Goal: Information Seeking & Learning: Learn about a topic

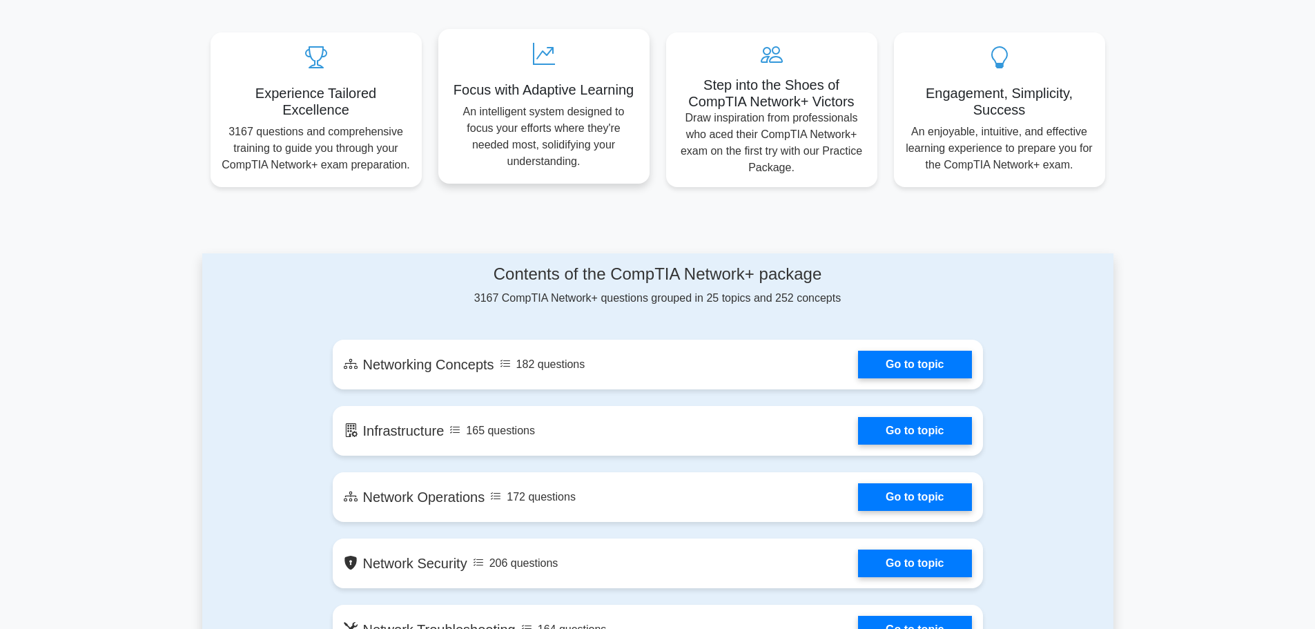
scroll to position [552, 0]
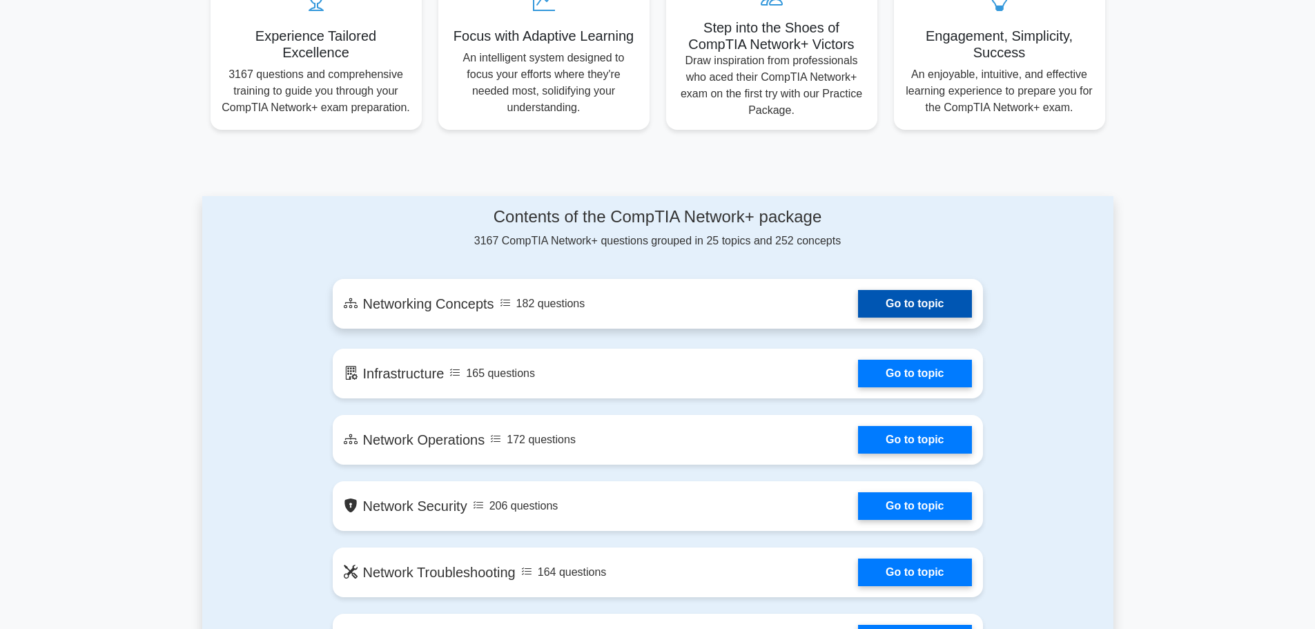
click at [878, 299] on link "Go to topic" at bounding box center [914, 304] width 113 height 28
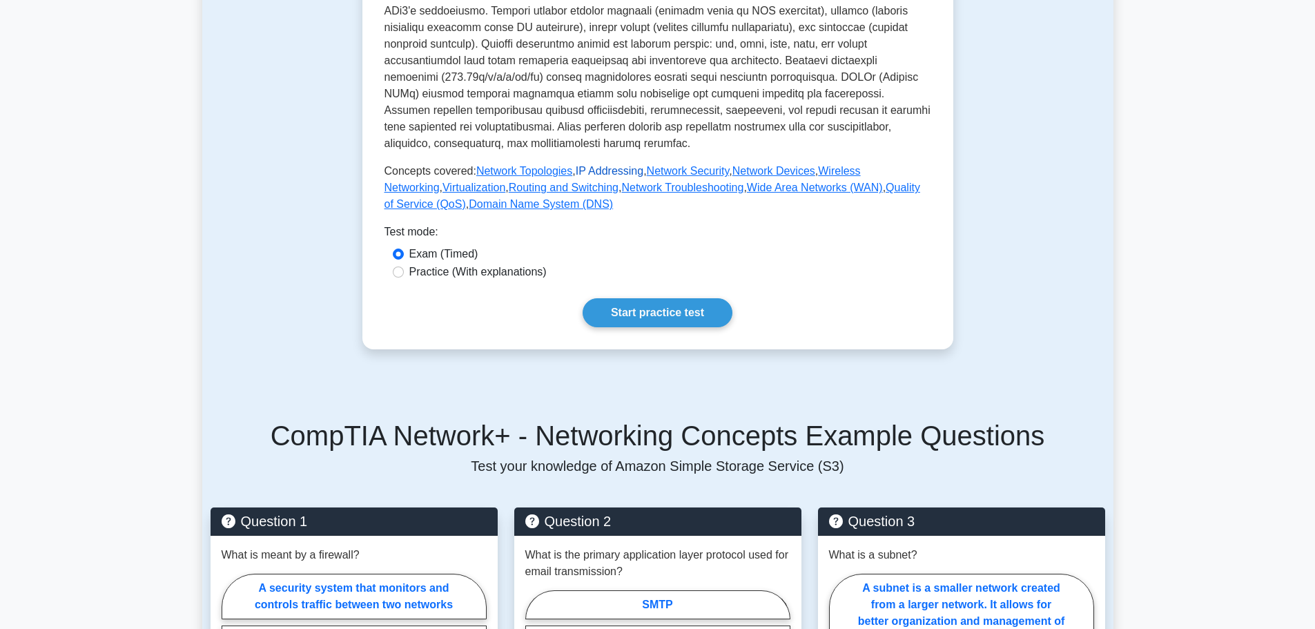
scroll to position [483, 0]
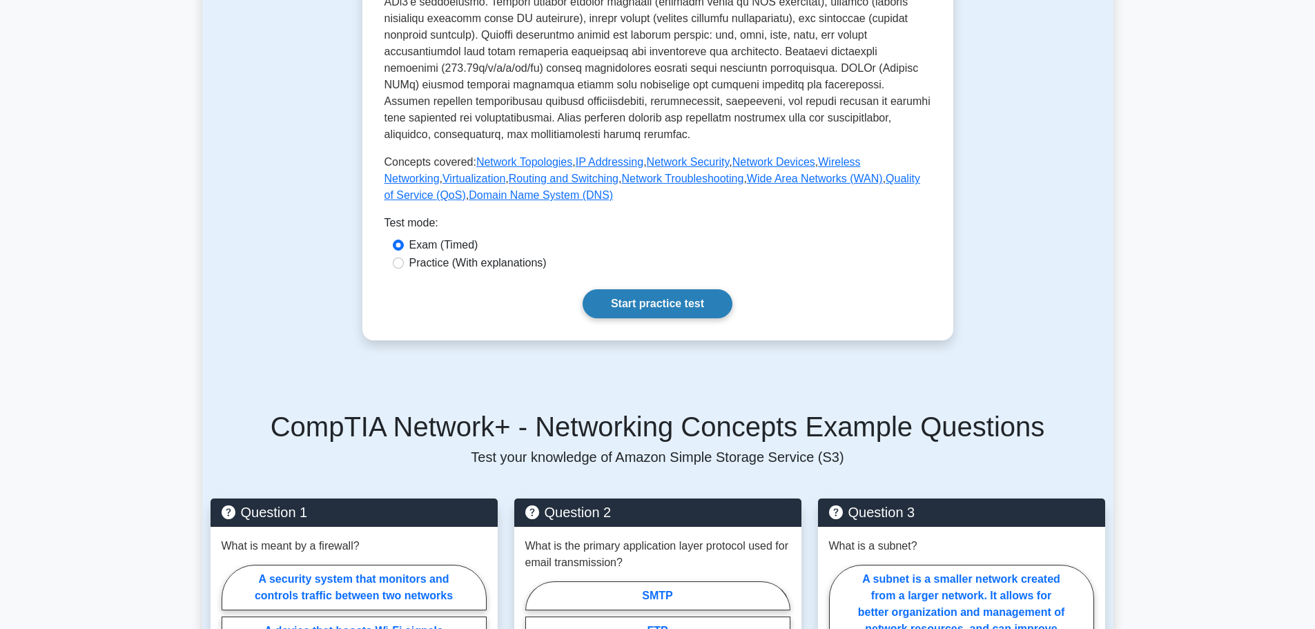
click at [642, 289] on link "Start practice test" at bounding box center [657, 303] width 150 height 29
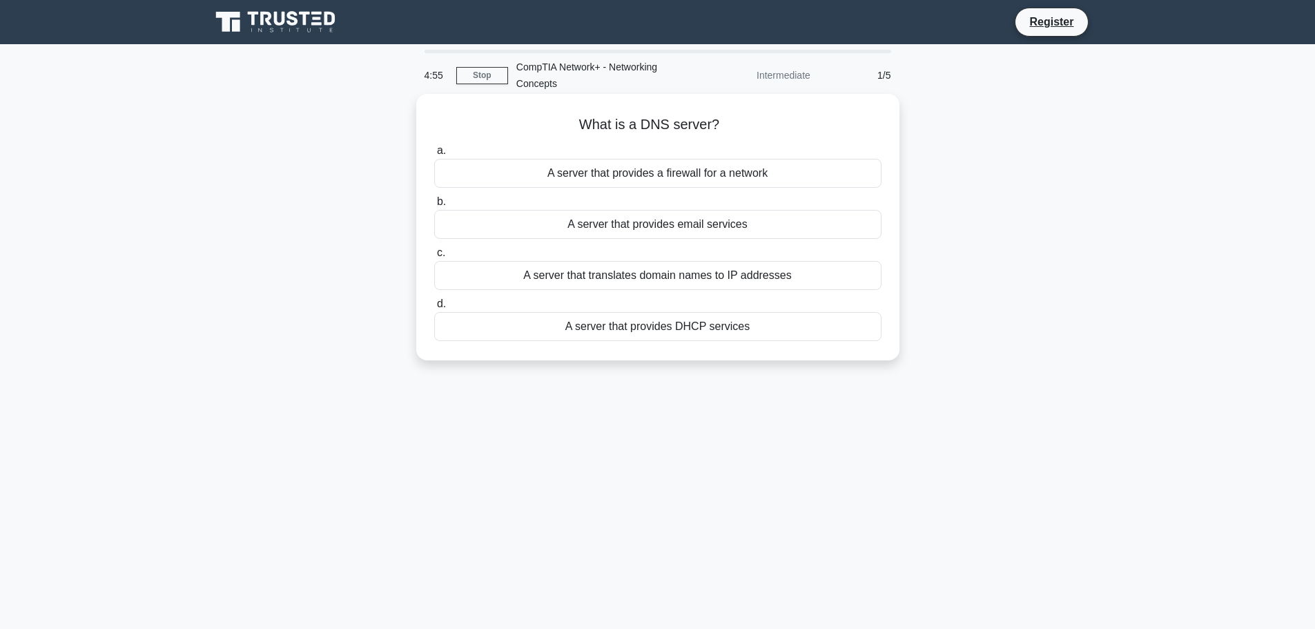
click at [604, 275] on div "A server that translates domain names to IP addresses" at bounding box center [657, 275] width 447 height 29
click at [434, 257] on input "c. A server that translates domain names to IP addresses" at bounding box center [434, 252] width 0 height 9
click at [671, 176] on div "A protocol used for routing network traffic" at bounding box center [657, 173] width 447 height 29
click at [434, 155] on input "a. A protocol used for routing network traffic" at bounding box center [434, 150] width 0 height 9
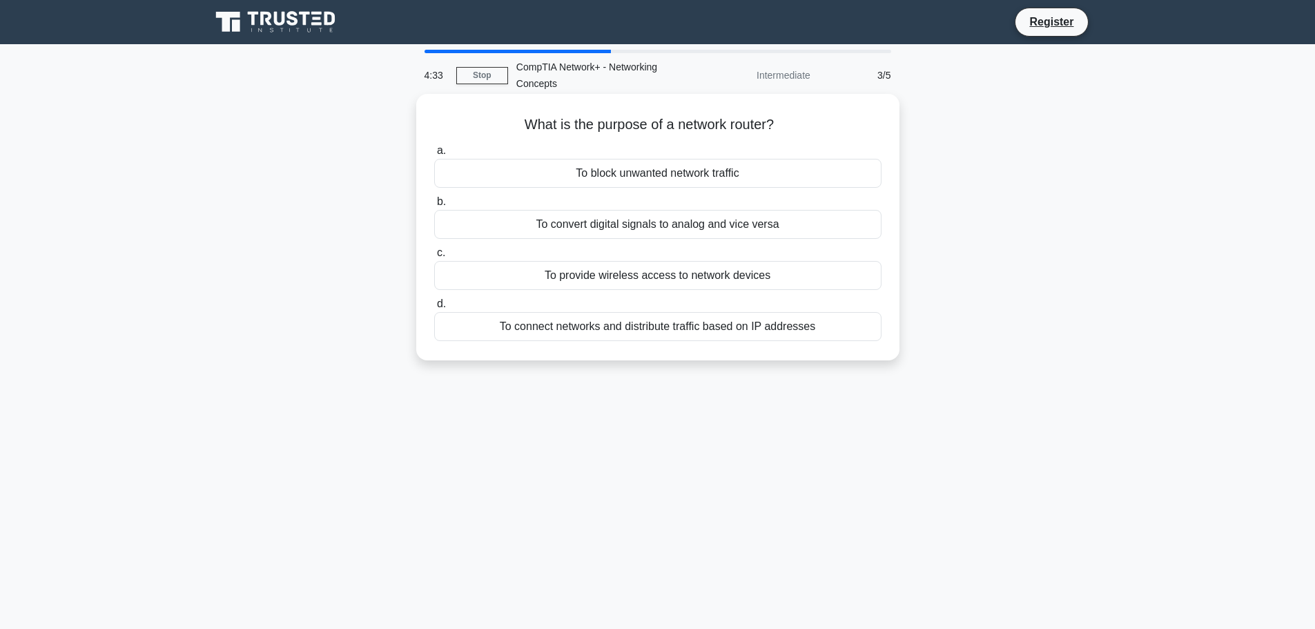
click at [651, 324] on div "To connect networks and distribute traffic based on IP addresses" at bounding box center [657, 326] width 447 height 29
click at [434, 308] on input "d. To connect networks and distribute traffic based on IP addresses" at bounding box center [434, 303] width 0 height 9
click at [771, 268] on div "To map a network address to a physical address" at bounding box center [657, 275] width 447 height 29
click at [434, 257] on input "c. To map a network address to a physical address" at bounding box center [434, 252] width 0 height 9
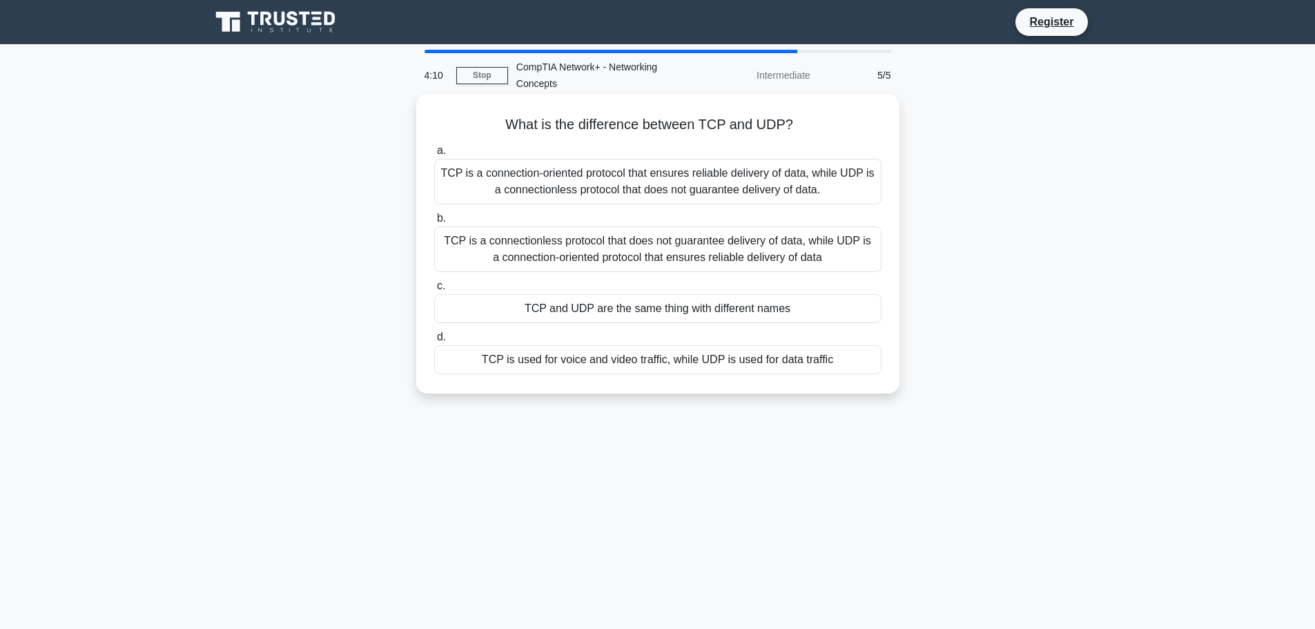
click at [710, 169] on div "TCP is a connection-oriented protocol that ensures reliable delivery of data, w…" at bounding box center [657, 182] width 447 height 46
click at [434, 155] on input "a. TCP is a connection-oriented protocol that ensures reliable delivery of data…" at bounding box center [434, 150] width 0 height 9
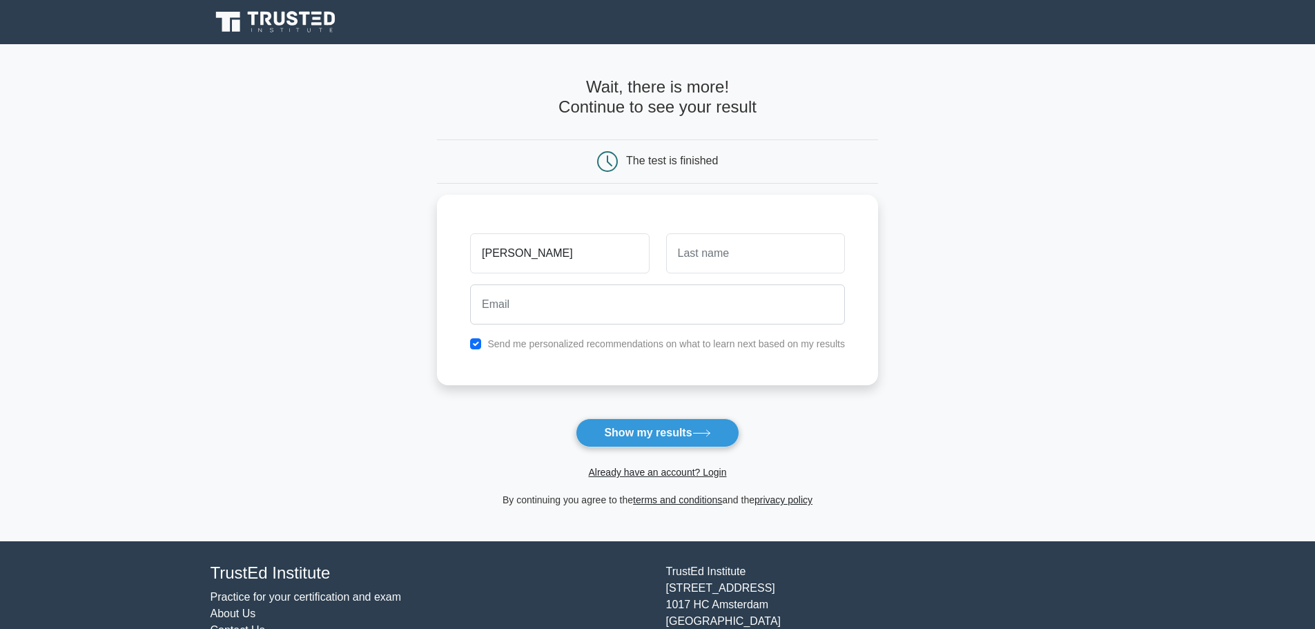
type input "Mohamed"
type input "Ghareb"
type input "M"
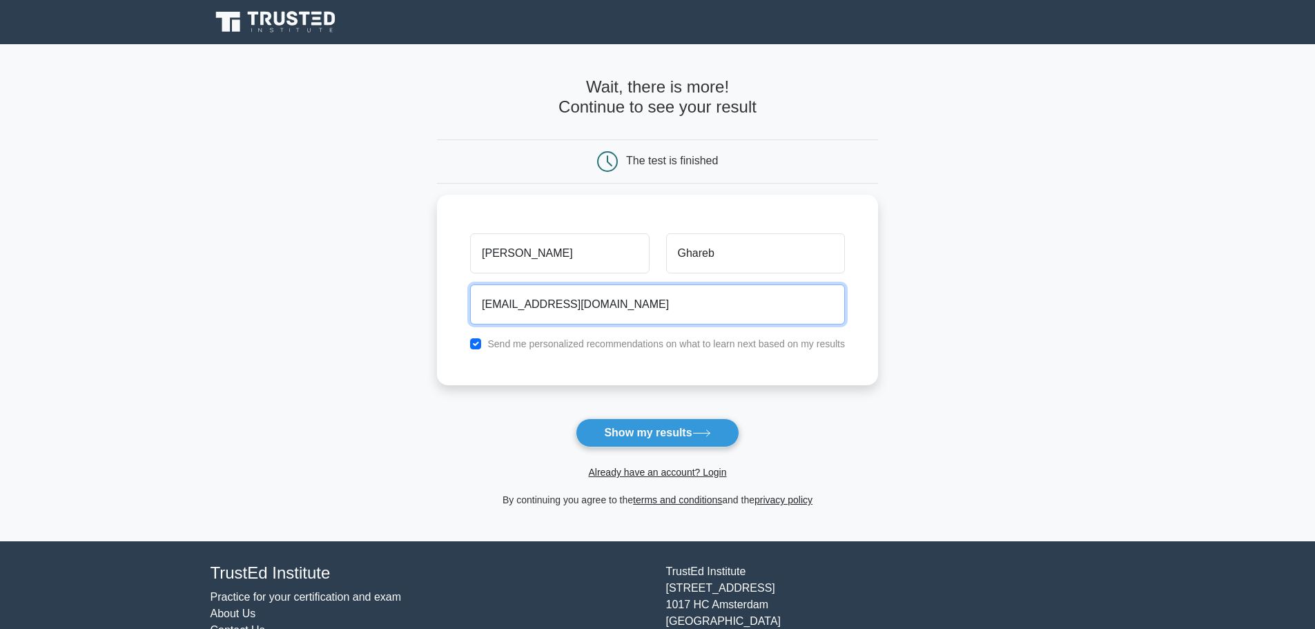
type input "moghareb22@gmail.com"
click at [575, 418] on button "Show my results" at bounding box center [656, 432] width 163 height 29
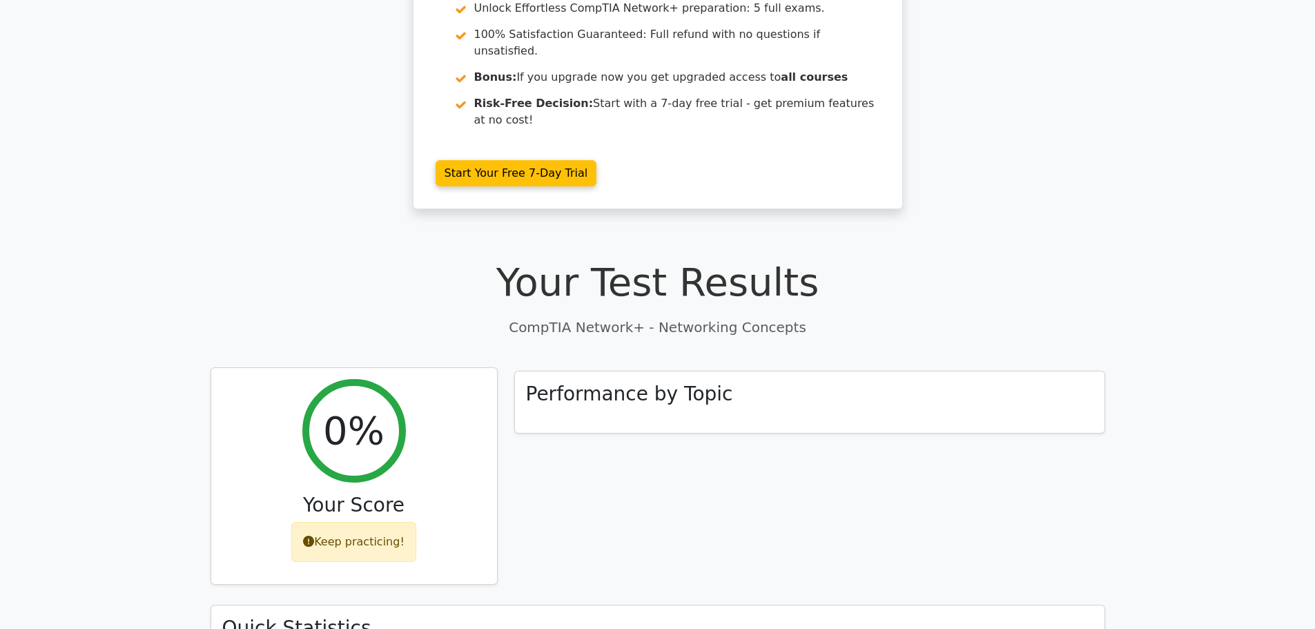
scroll to position [183, 0]
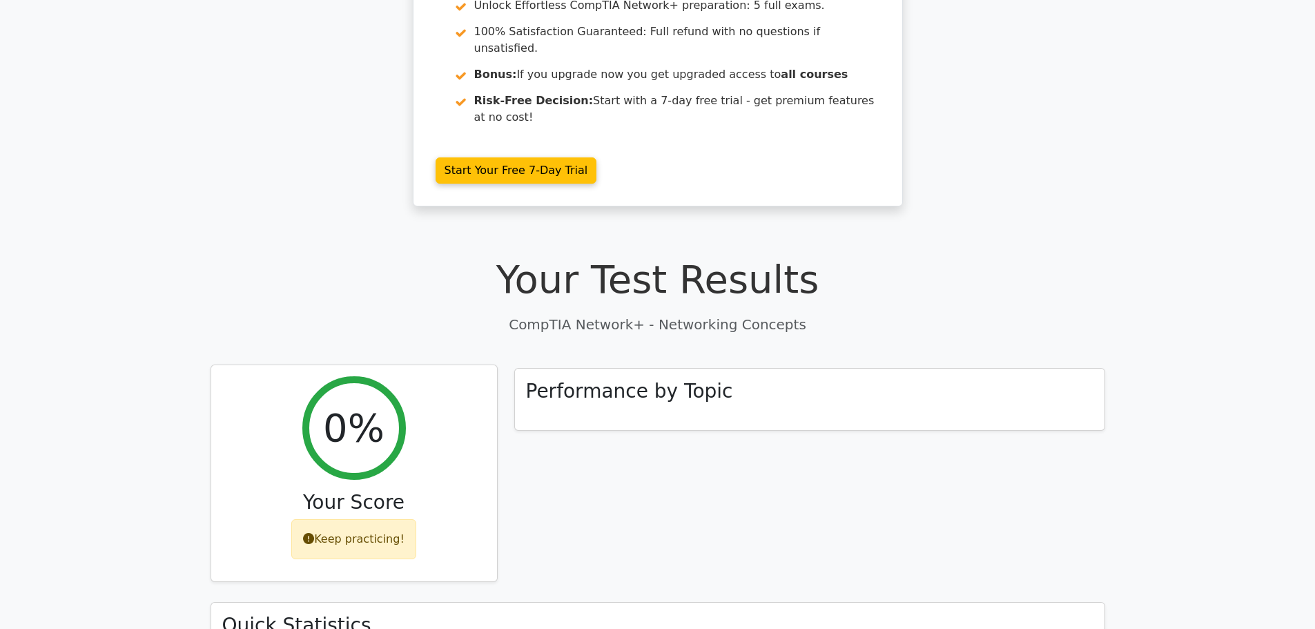
click at [302, 469] on div "0% Your Score Keep practicing!" at bounding box center [354, 473] width 286 height 217
click at [366, 519] on div "Keep practicing!" at bounding box center [353, 539] width 125 height 40
click at [364, 404] on h2 "0%" at bounding box center [353, 427] width 61 height 46
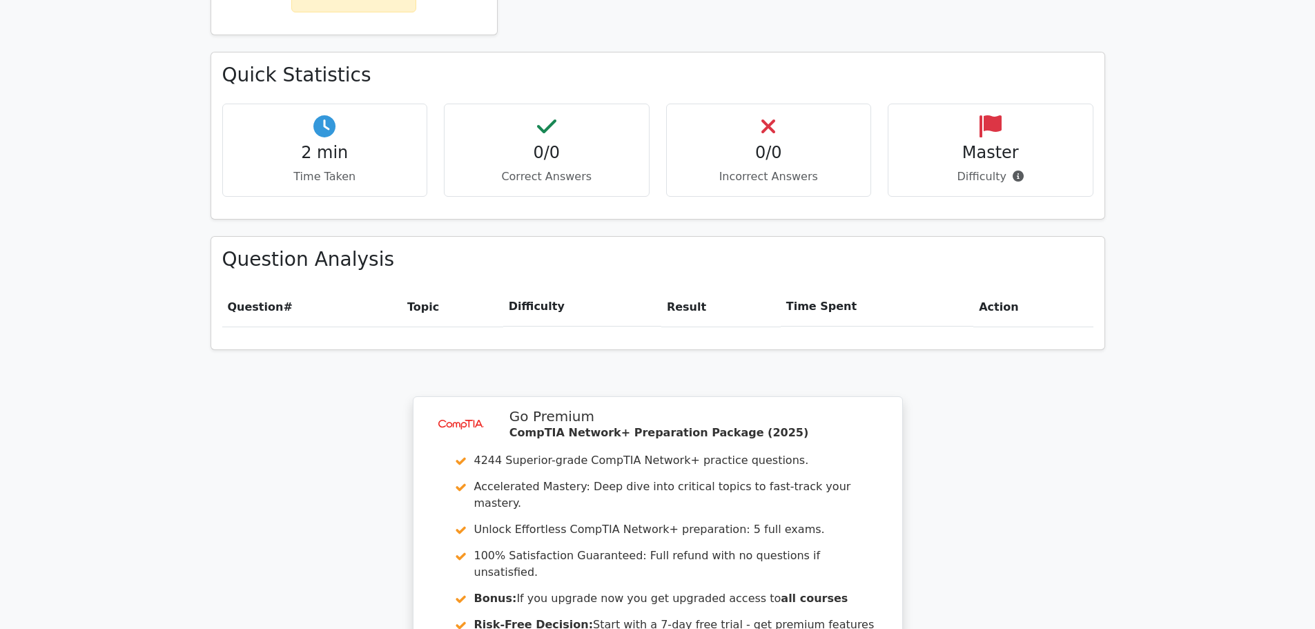
scroll to position [1011, 0]
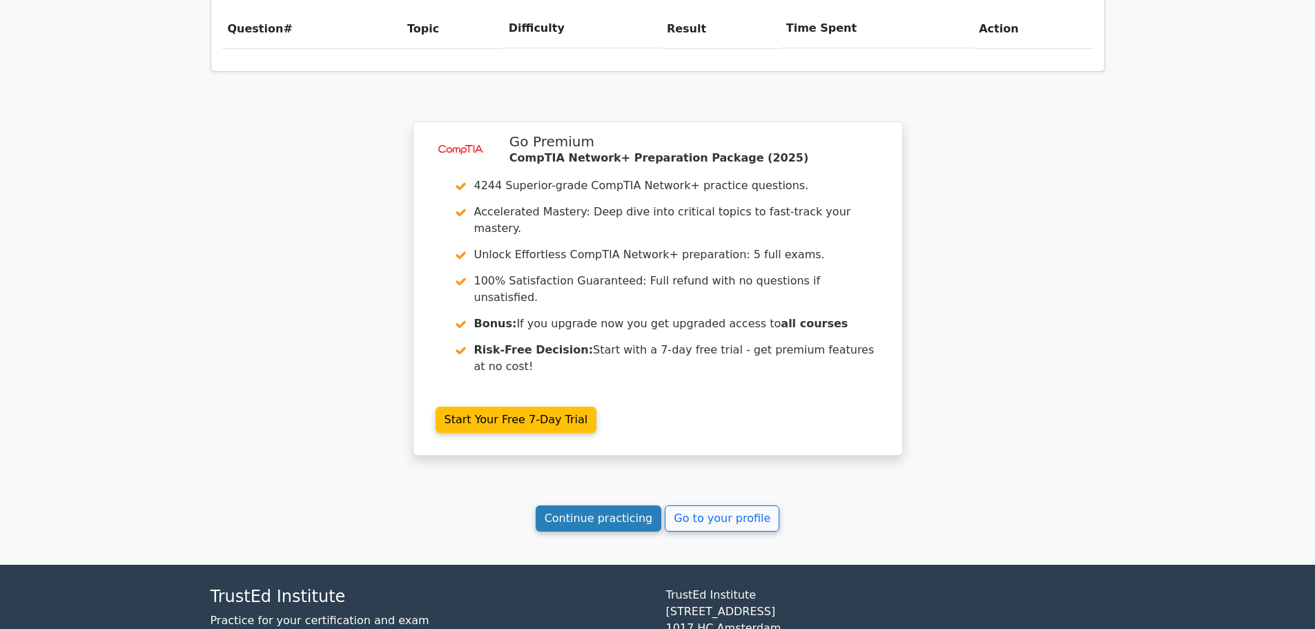
click at [616, 505] on link "Continue practicing" at bounding box center [598, 518] width 126 height 26
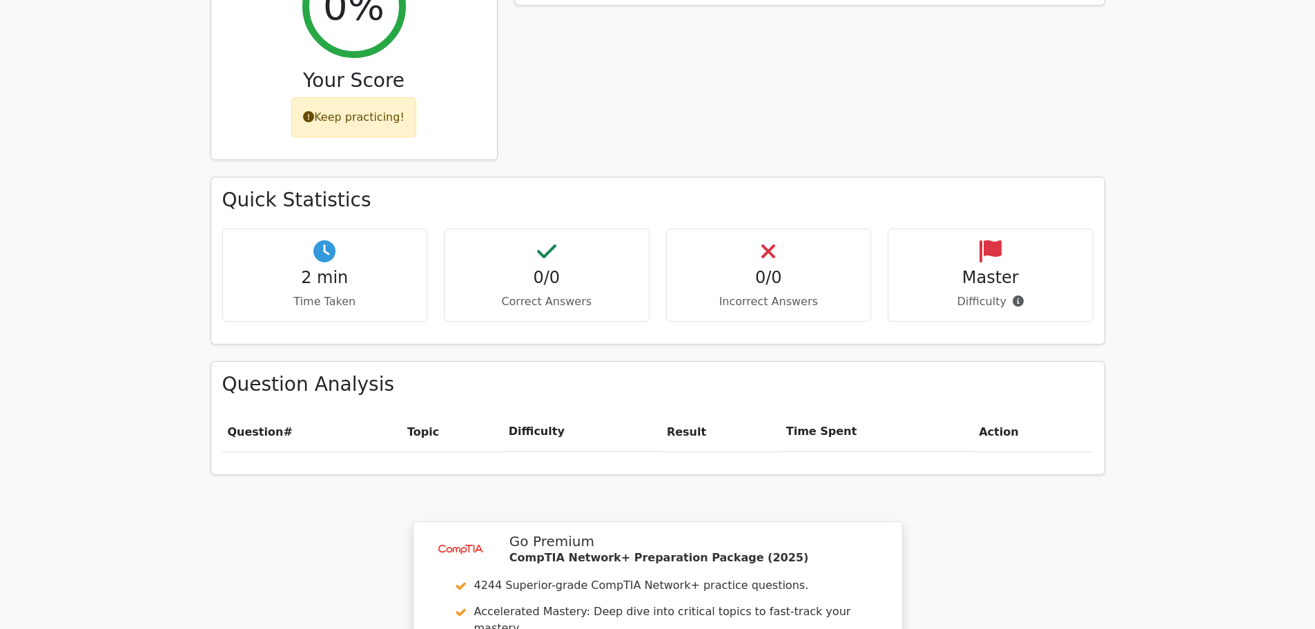
scroll to position [597, 0]
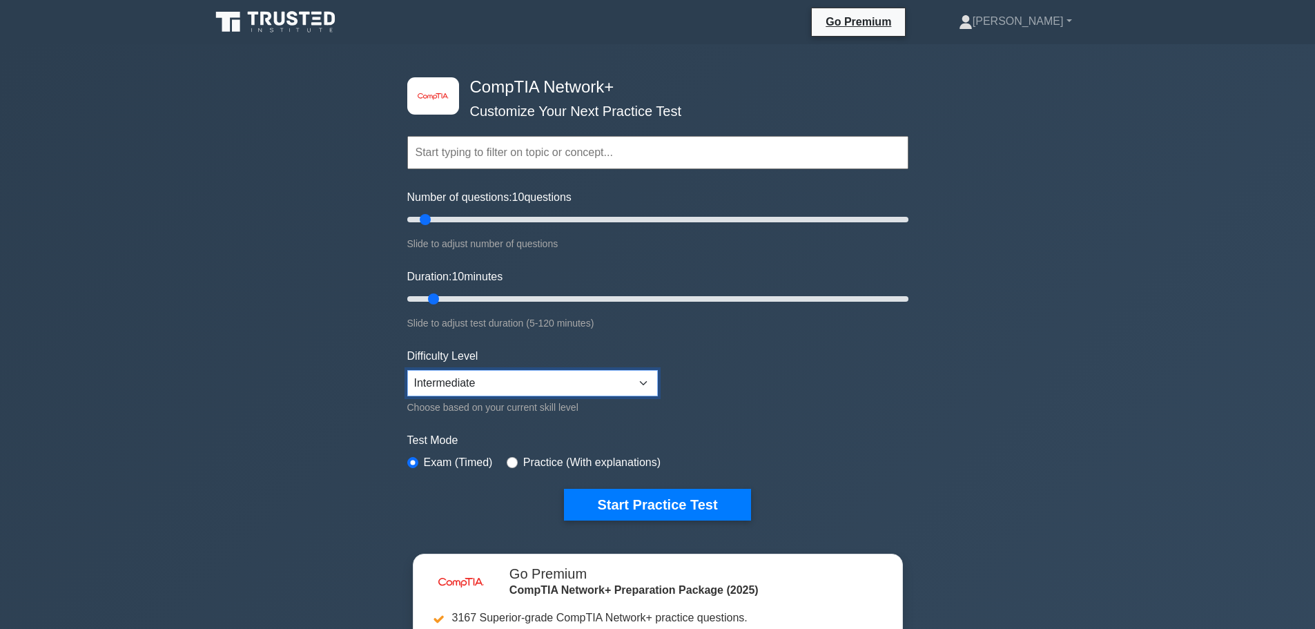
click at [551, 383] on select "Beginner Intermediate Expert" at bounding box center [532, 383] width 250 height 26
select select "beginner"
click at [407, 370] on select "Beginner Intermediate Expert" at bounding box center [532, 383] width 250 height 26
click at [658, 494] on button "Start Practice Test" at bounding box center [657, 505] width 186 height 32
click at [719, 489] on button "Start Practice Test" at bounding box center [657, 505] width 186 height 32
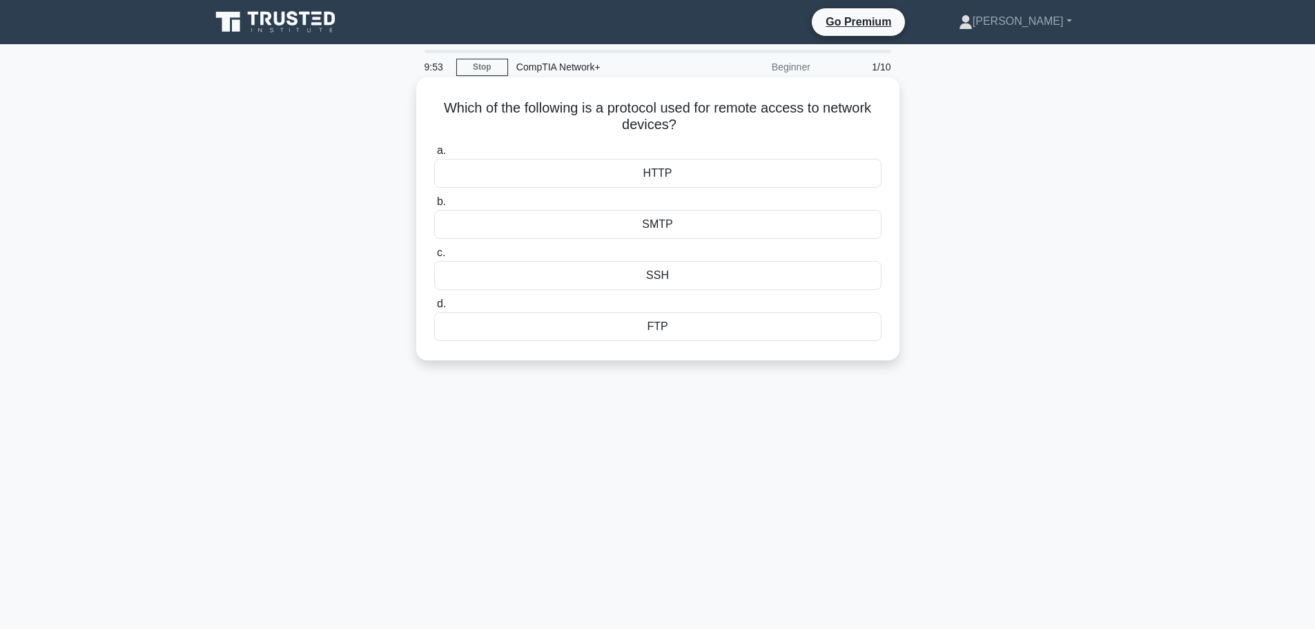
click at [635, 226] on div "SMTP" at bounding box center [657, 224] width 447 height 29
click at [434, 206] on input "b. SMTP" at bounding box center [434, 201] width 0 height 9
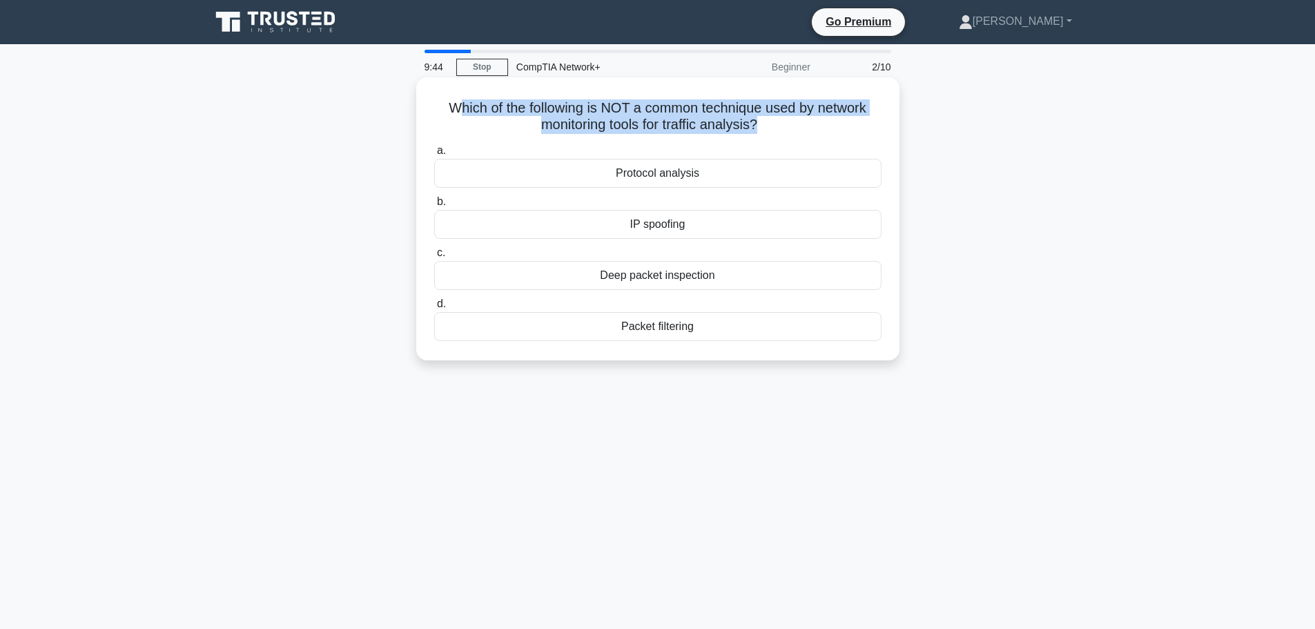
drag, startPoint x: 554, startPoint y: 115, endPoint x: 736, endPoint y: 132, distance: 183.0
click at [753, 134] on h5 "Which of the following is NOT a common technique used by network monitoring too…" at bounding box center [658, 116] width 450 height 35
click at [486, 118] on h5 "Which of the following is NOT a common technique used by network monitoring too…" at bounding box center [658, 116] width 450 height 35
drag, startPoint x: 521, startPoint y: 109, endPoint x: 837, endPoint y: 141, distance: 317.7
click at [837, 141] on div "Which of the following is NOT a common technique used by network monitoring too…" at bounding box center [658, 219] width 472 height 272
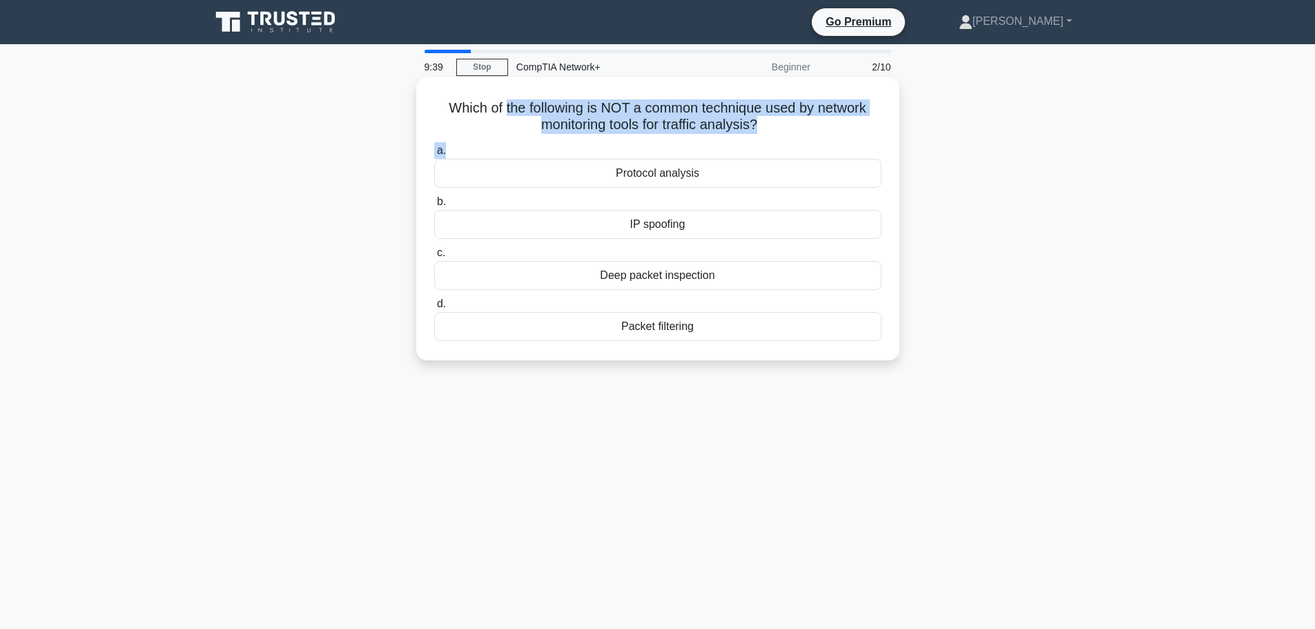
click at [824, 130] on h5 "Which of the following is NOT a common technique used by network monitoring too…" at bounding box center [658, 116] width 450 height 35
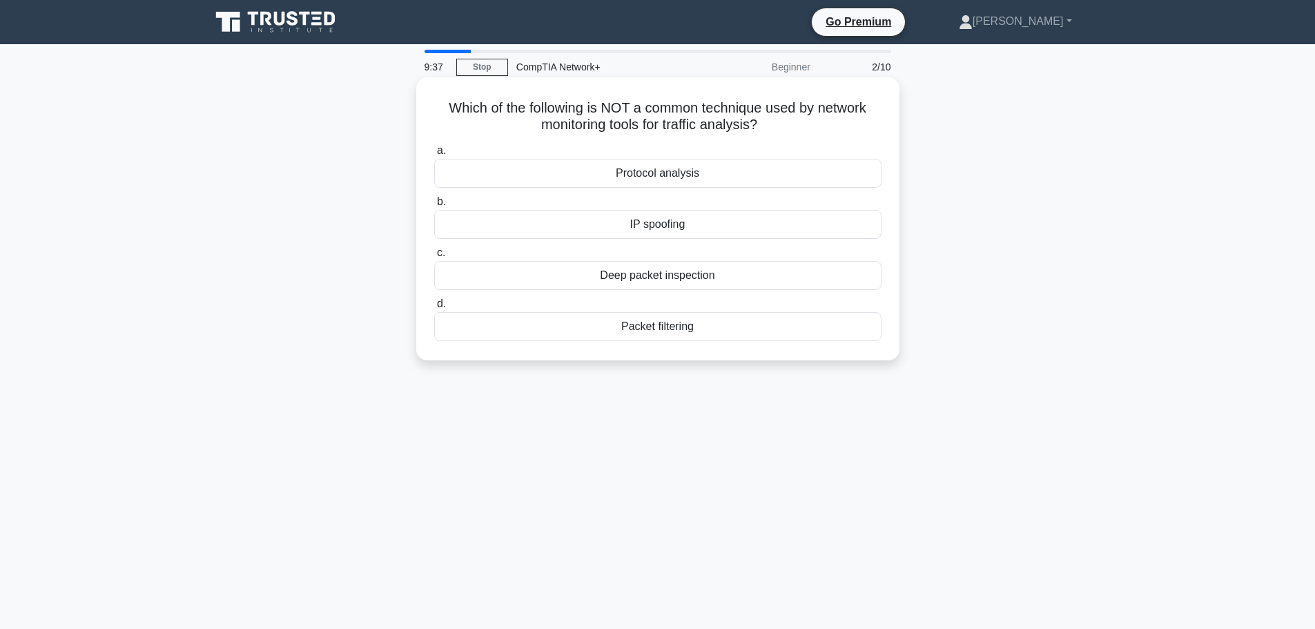
click at [656, 231] on div "IP spoofing" at bounding box center [657, 224] width 447 height 29
click at [434, 206] on input "b. IP spoofing" at bounding box center [434, 201] width 0 height 9
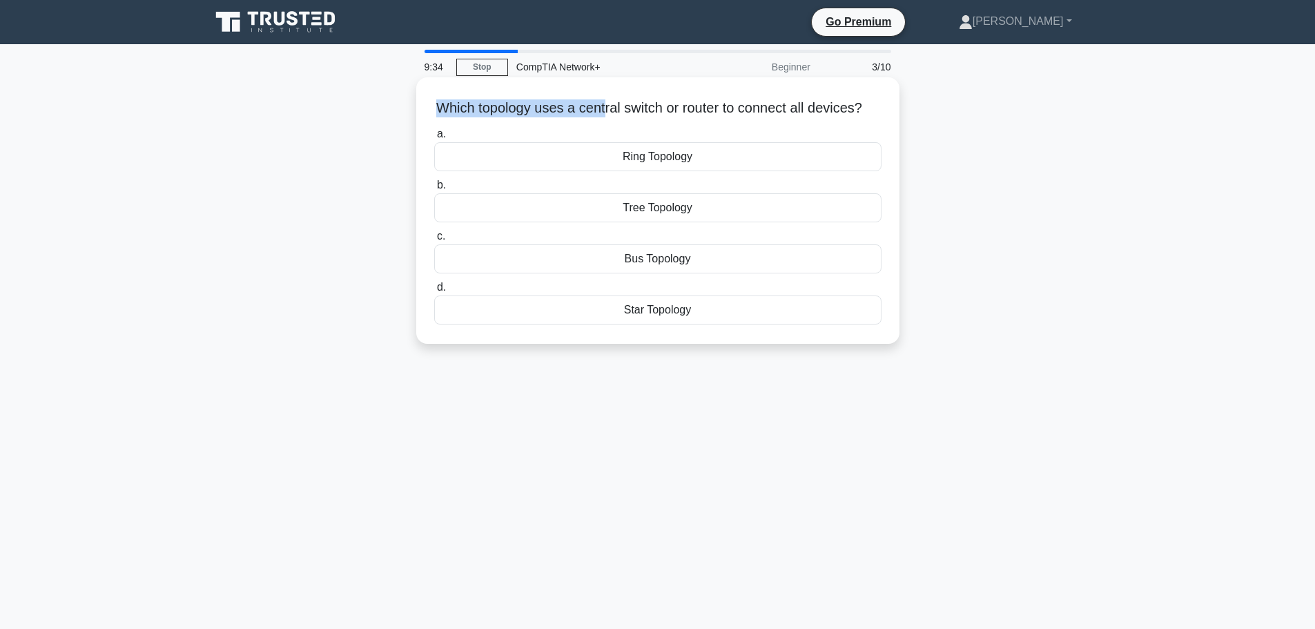
drag, startPoint x: 446, startPoint y: 104, endPoint x: 612, endPoint y: 115, distance: 166.7
click at [612, 115] on h5 "Which topology uses a central switch or router to connect all devices? .spinner…" at bounding box center [658, 108] width 450 height 18
click at [642, 324] on div "Star Topology" at bounding box center [657, 309] width 447 height 29
click at [434, 292] on input "d. Star Topology" at bounding box center [434, 287] width 0 height 9
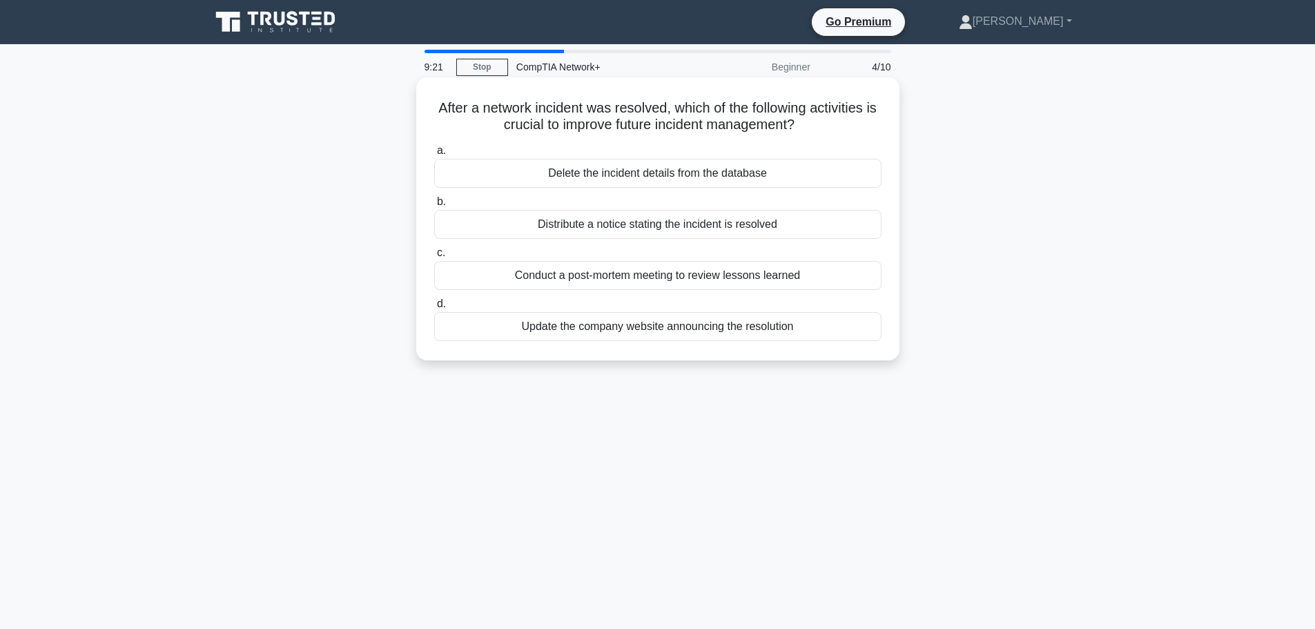
drag, startPoint x: 436, startPoint y: 97, endPoint x: 812, endPoint y: 127, distance: 377.3
click at [812, 127] on div "After a network incident was resolved, which of the following activities is cru…" at bounding box center [658, 219] width 472 height 272
click at [560, 226] on div "Distribute a notice stating the incident is resolved" at bounding box center [657, 224] width 447 height 29
click at [434, 206] on input "b. Distribute a notice stating the incident is resolved" at bounding box center [434, 201] width 0 height 9
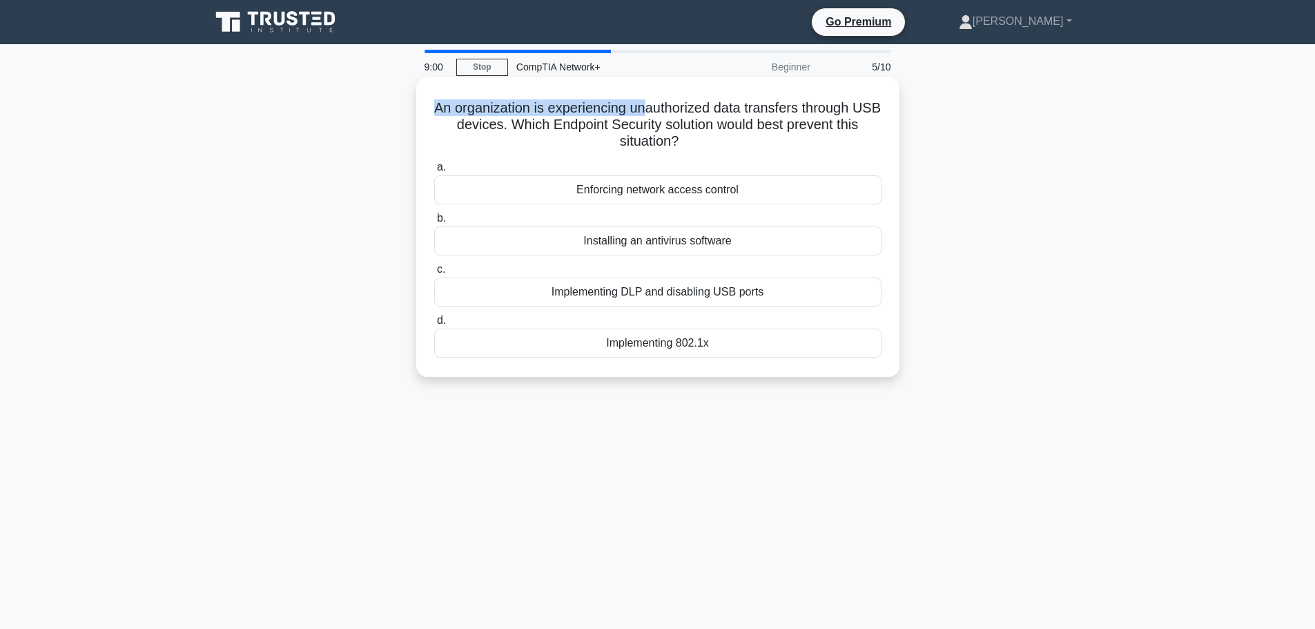
drag, startPoint x: 431, startPoint y: 104, endPoint x: 658, endPoint y: 114, distance: 227.9
click at [658, 114] on div "An organization is experiencing unauthorized data transfers through USB devices…" at bounding box center [658, 227] width 472 height 288
click at [617, 299] on div "Implementing DLP and disabling USB ports" at bounding box center [657, 291] width 447 height 29
click at [434, 274] on input "c. Implementing DLP and disabling USB ports" at bounding box center [434, 269] width 0 height 9
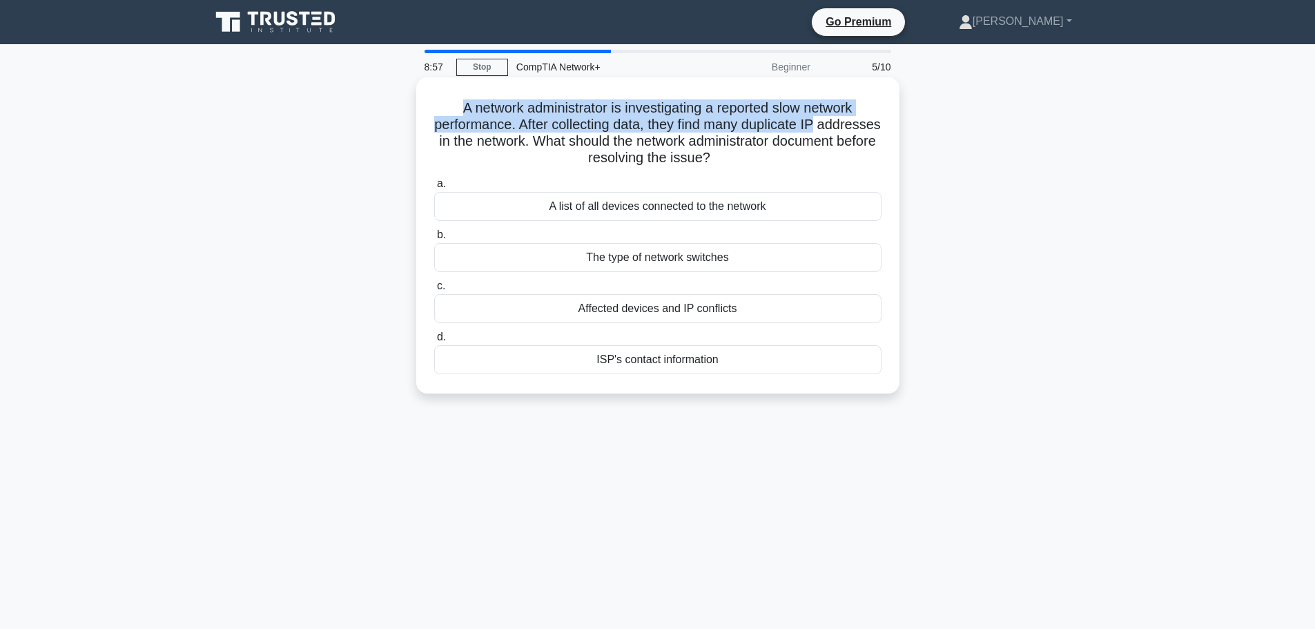
drag, startPoint x: 464, startPoint y: 102, endPoint x: 869, endPoint y: 119, distance: 404.7
click at [869, 119] on h5 "A network administrator is investigating a reported slow network performance. A…" at bounding box center [658, 133] width 450 height 68
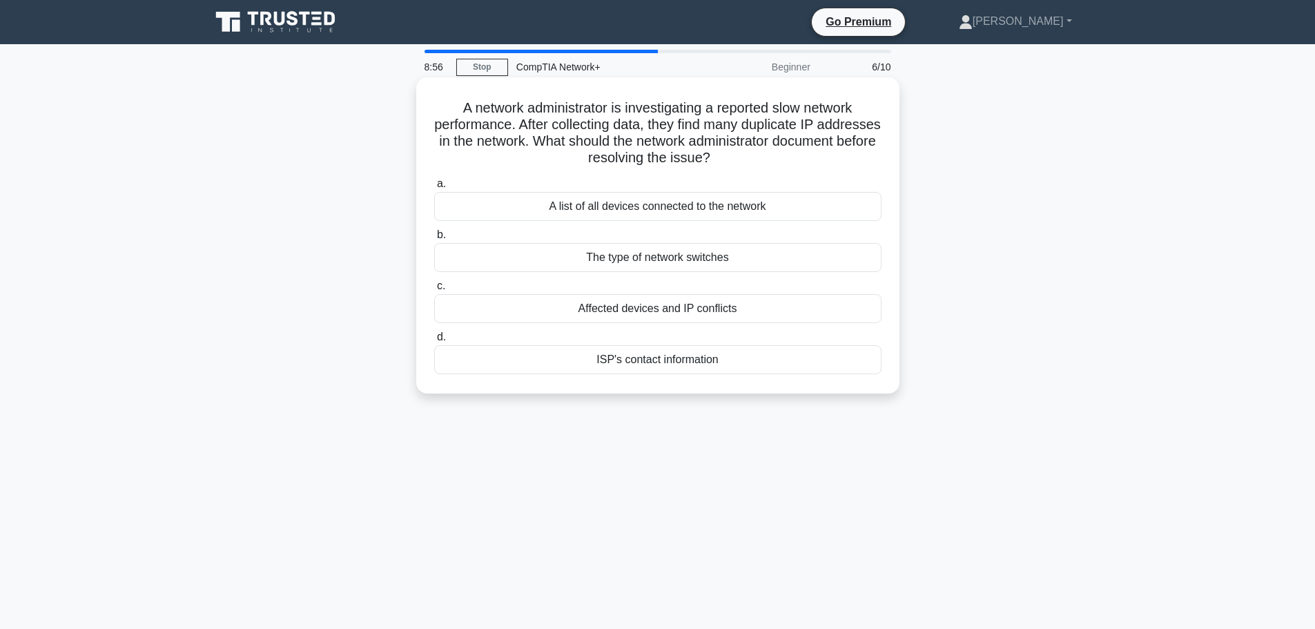
click at [636, 266] on div "The type of network switches" at bounding box center [657, 257] width 447 height 29
click at [434, 239] on input "b. The type of network switches" at bounding box center [434, 234] width 0 height 9
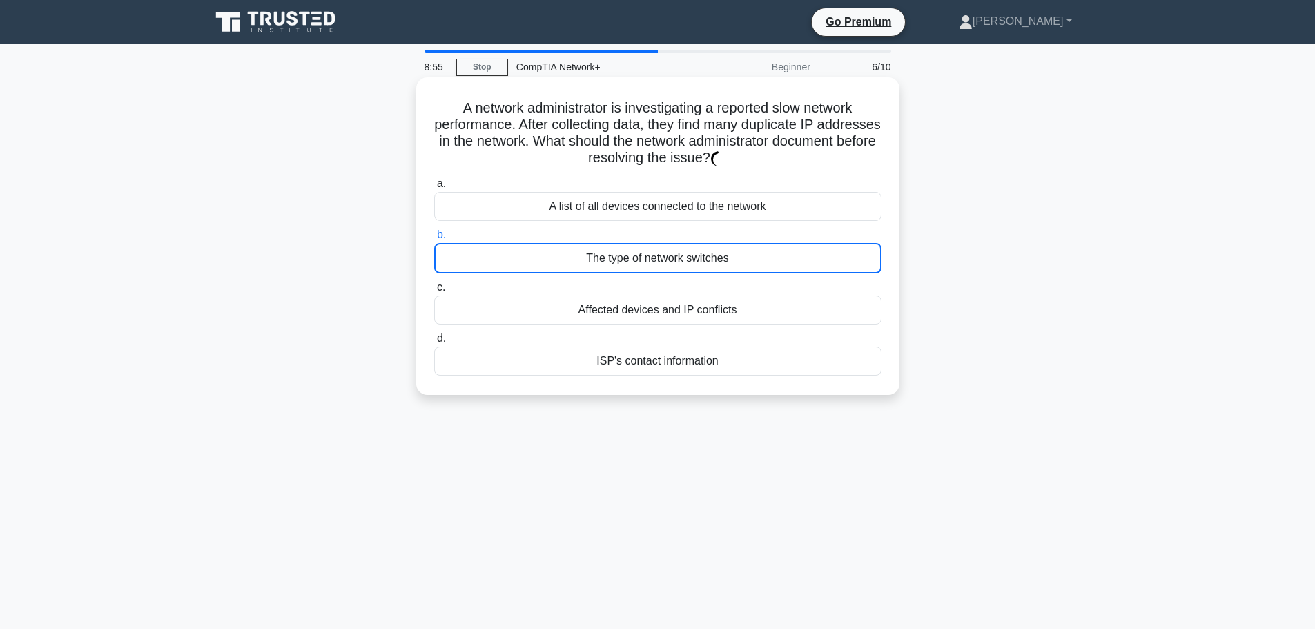
click at [636, 266] on div "The type of network switches" at bounding box center [657, 258] width 447 height 30
click at [434, 239] on input "b. The type of network switches" at bounding box center [434, 234] width 0 height 9
click at [636, 266] on div "The type of network switches" at bounding box center [657, 258] width 447 height 30
click at [434, 239] on input "b. The type of network switches" at bounding box center [434, 234] width 0 height 9
click at [636, 266] on div "The type of network switches" at bounding box center [657, 258] width 447 height 30
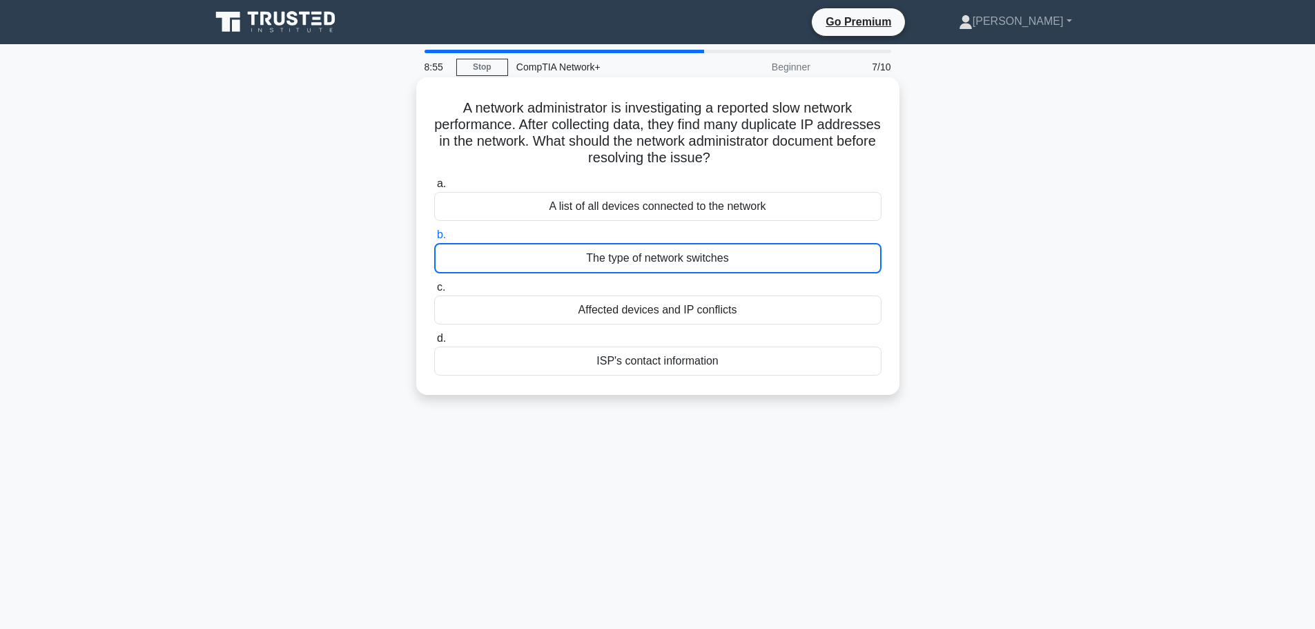
click at [434, 239] on input "b. The type of network switches" at bounding box center [434, 234] width 0 height 9
click at [636, 266] on div "The type of network switches" at bounding box center [657, 258] width 447 height 30
click at [434, 239] on input "b. The type of network switches" at bounding box center [434, 234] width 0 height 9
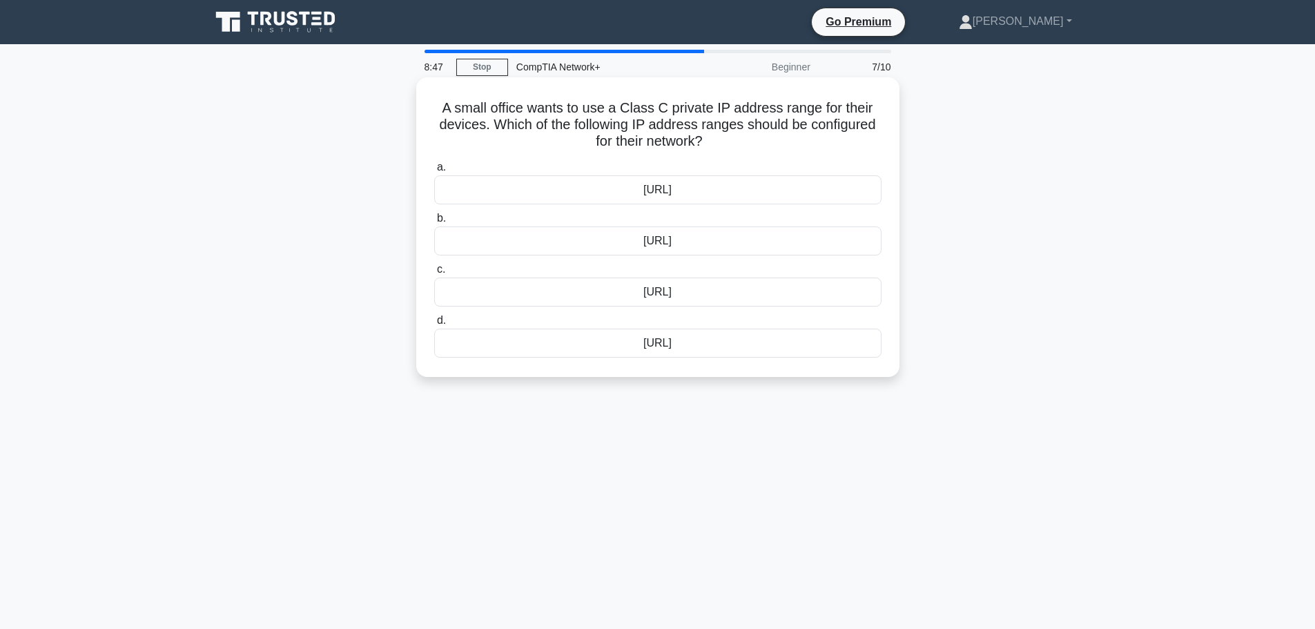
drag, startPoint x: 820, startPoint y: 112, endPoint x: 868, endPoint y: 144, distance: 56.8
click at [868, 144] on h5 "A small office wants to use a Class C private IP address range for their device…" at bounding box center [658, 124] width 450 height 51
click at [638, 248] on div "[URL]" at bounding box center [657, 240] width 447 height 29
click at [434, 223] on input "b. [URL]" at bounding box center [434, 218] width 0 height 9
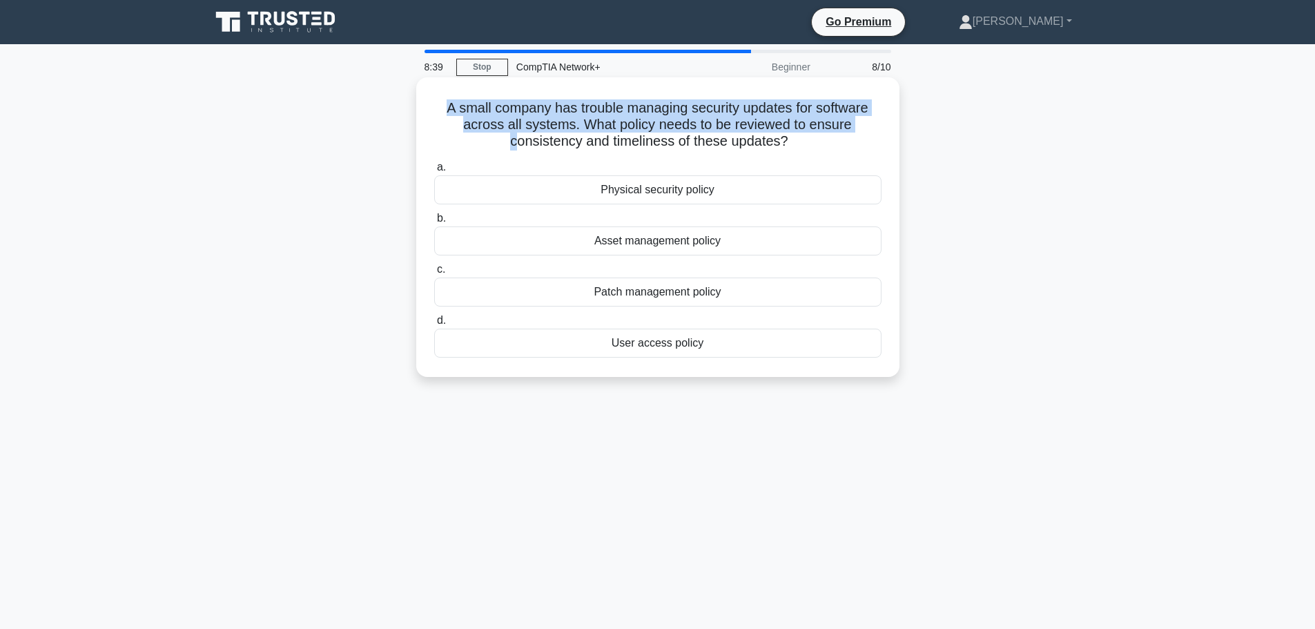
drag, startPoint x: 430, startPoint y: 110, endPoint x: 517, endPoint y: 140, distance: 92.1
click at [517, 140] on div "A small company has trouble managing security updates for software across all s…" at bounding box center [658, 227] width 472 height 288
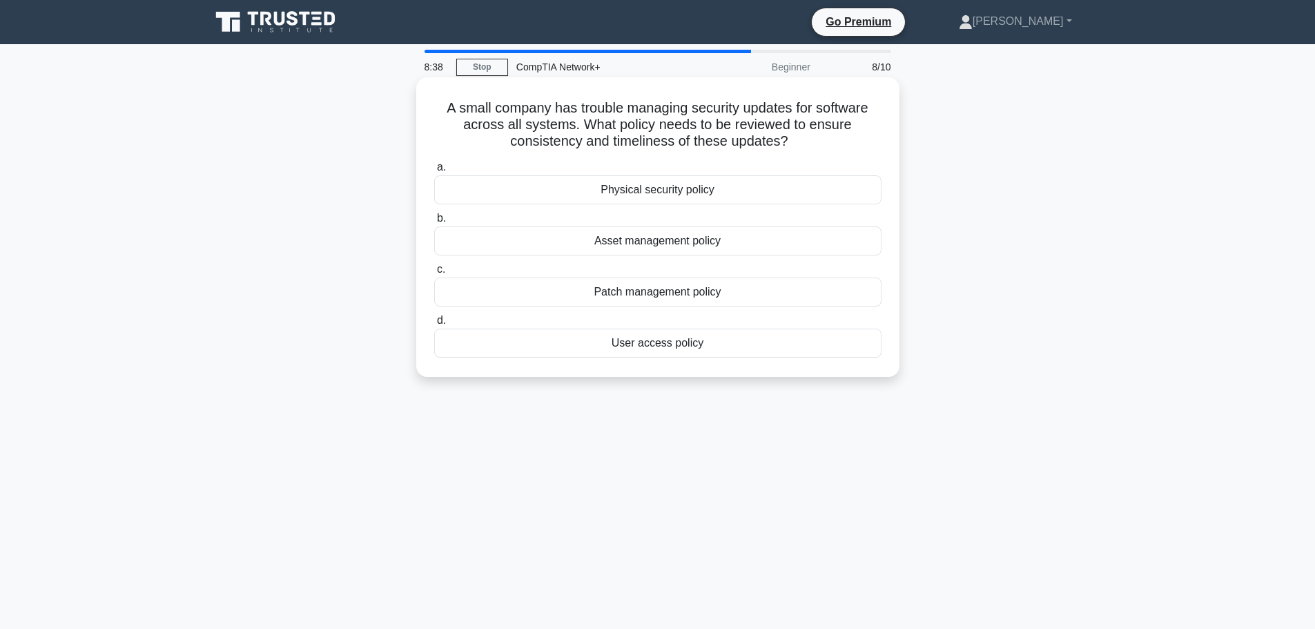
click at [633, 208] on div "a. Physical security policy b. Asset management policy c. d." at bounding box center [658, 258] width 464 height 204
click at [647, 249] on div "Asset management policy" at bounding box center [657, 240] width 447 height 29
click at [434, 223] on input "b. Asset management policy" at bounding box center [434, 218] width 0 height 9
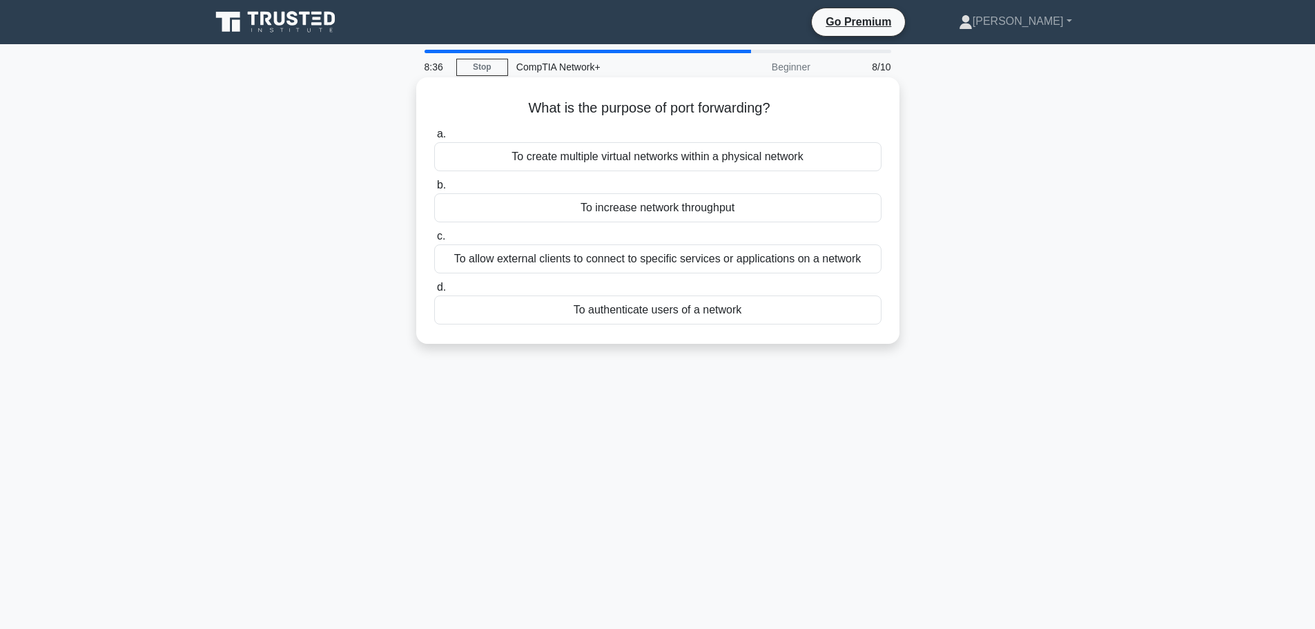
drag, startPoint x: 491, startPoint y: 103, endPoint x: 794, endPoint y: 116, distance: 303.2
click at [794, 116] on h5 "What is the purpose of port forwarding? .spinner_0XTQ{transform-origin:center;a…" at bounding box center [658, 108] width 450 height 18
click at [649, 208] on div "To increase network throughput" at bounding box center [657, 207] width 447 height 29
click at [434, 190] on input "b. To increase network throughput" at bounding box center [434, 185] width 0 height 9
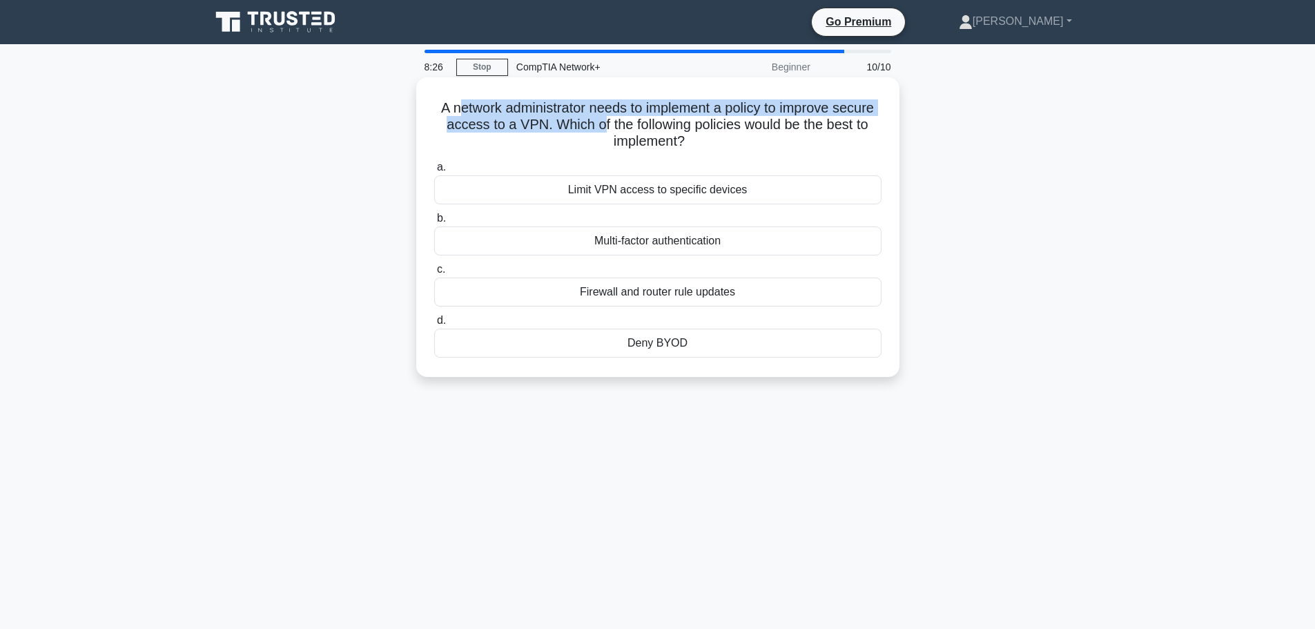
drag, startPoint x: 475, startPoint y: 109, endPoint x: 638, endPoint y: 130, distance: 163.6
click at [638, 130] on h5 "A network administrator needs to implement a policy to improve secure access to…" at bounding box center [658, 124] width 450 height 51
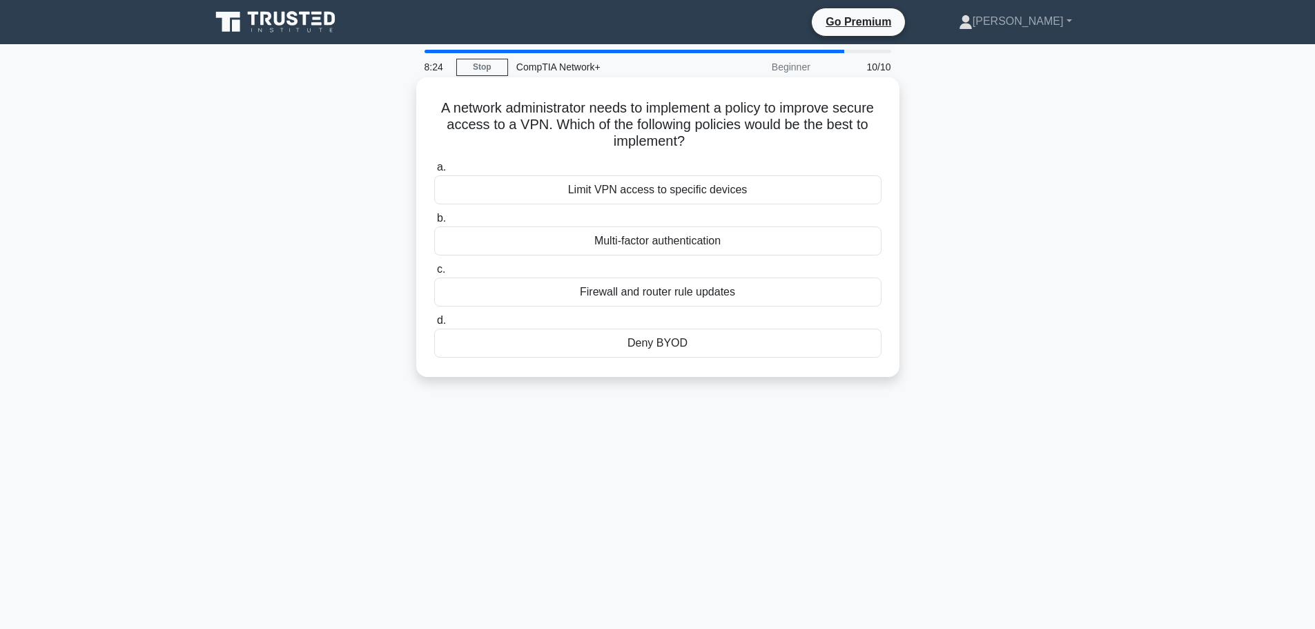
click at [593, 290] on div "Firewall and router rule updates" at bounding box center [657, 291] width 447 height 29
click at [434, 274] on input "c. Firewall and router rule updates" at bounding box center [434, 269] width 0 height 9
